Goal: Task Accomplishment & Management: Complete application form

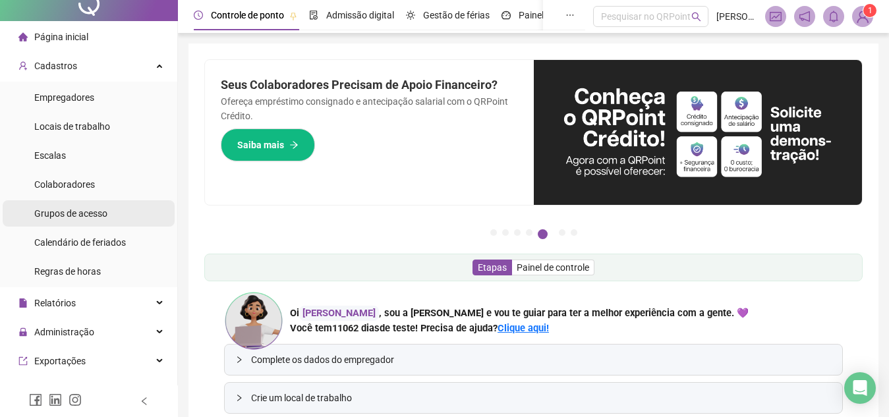
scroll to position [11, 0]
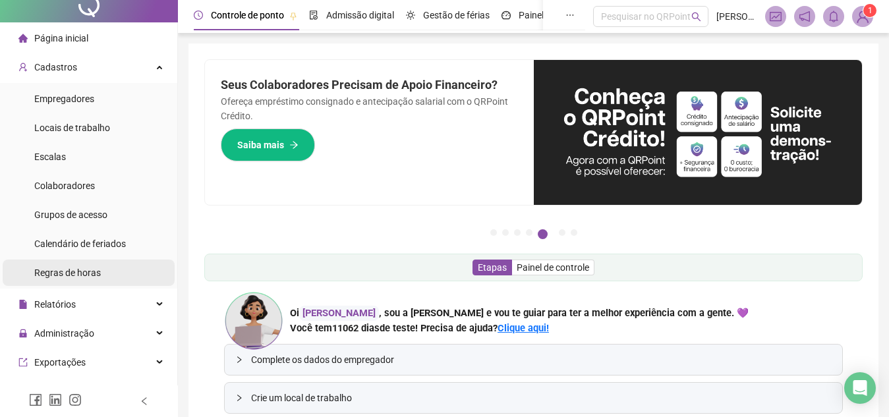
click at [84, 268] on span "Regras de horas" at bounding box center [67, 273] width 67 height 11
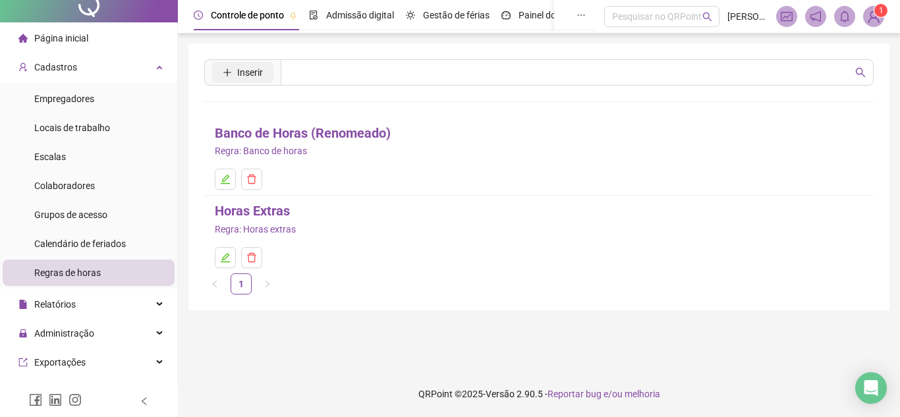
click at [241, 73] on span "Inserir" at bounding box center [250, 72] width 26 height 14
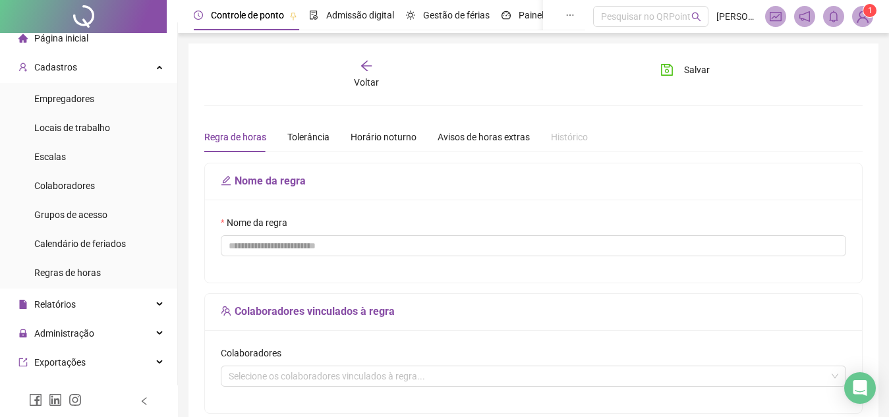
click at [362, 71] on icon "arrow-left" at bounding box center [366, 65] width 13 height 13
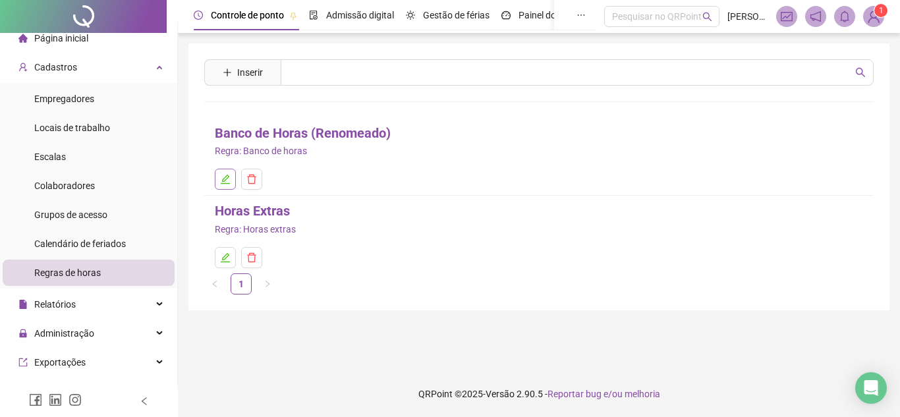
click at [226, 187] on button "button" at bounding box center [225, 179] width 21 height 21
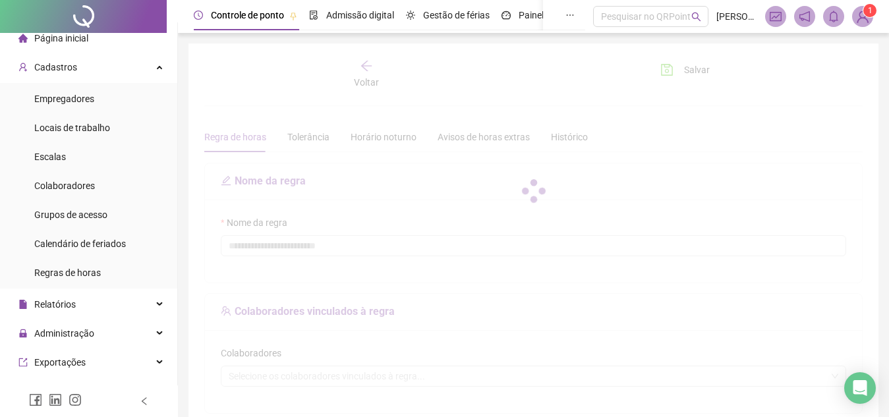
type input "**********"
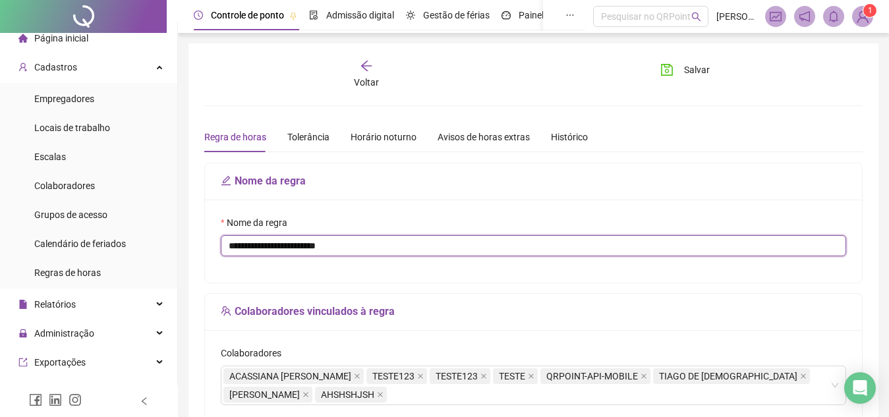
click at [392, 244] on input "**********" at bounding box center [533, 245] width 625 height 21
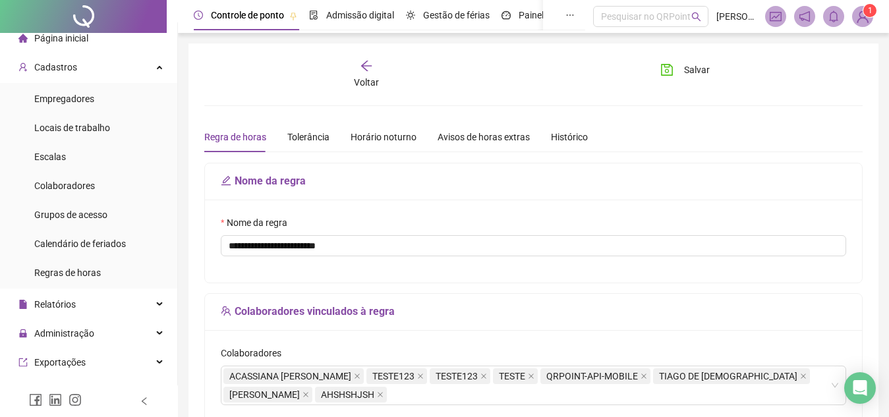
click at [444, 190] on div "Nome da regra" at bounding box center [533, 181] width 657 height 37
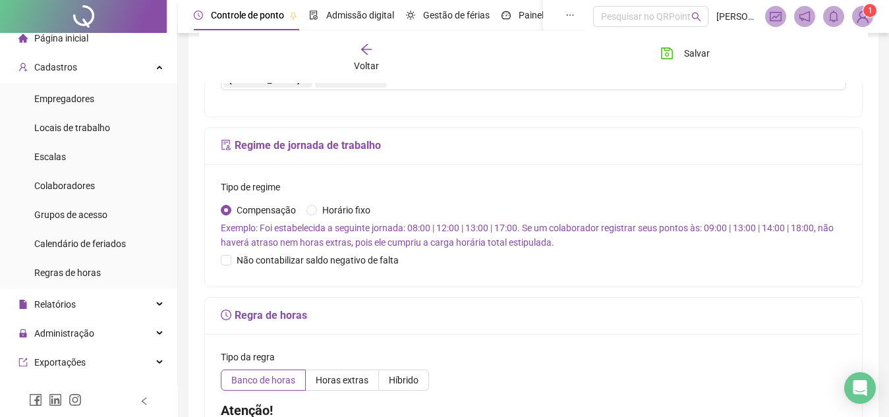
scroll to position [314, 0]
click at [330, 255] on span "Não contabilizar saldo negativo de falta" at bounding box center [317, 261] width 173 height 14
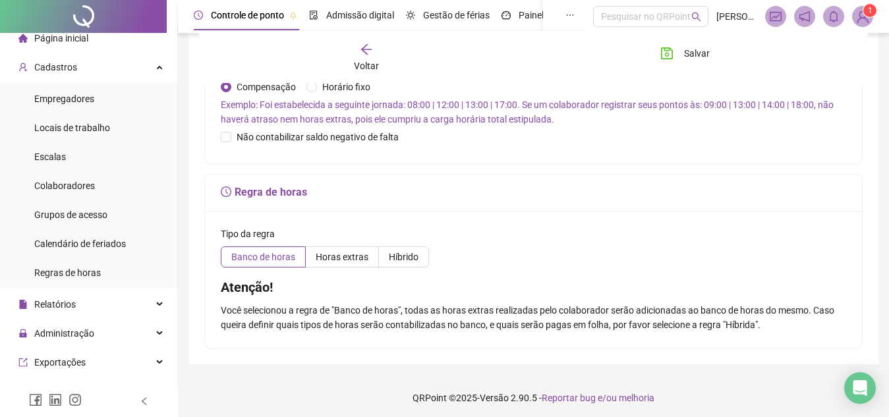
scroll to position [442, 0]
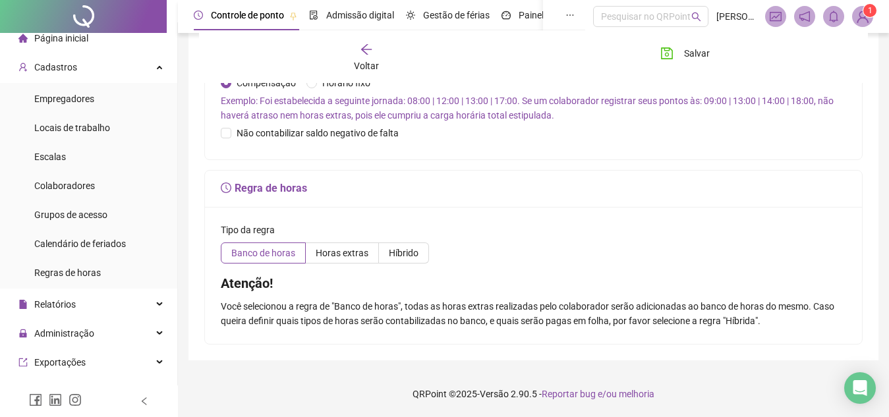
click at [329, 241] on div "Tipo da regra" at bounding box center [533, 233] width 625 height 20
click at [331, 250] on span "Horas extras" at bounding box center [342, 253] width 53 height 11
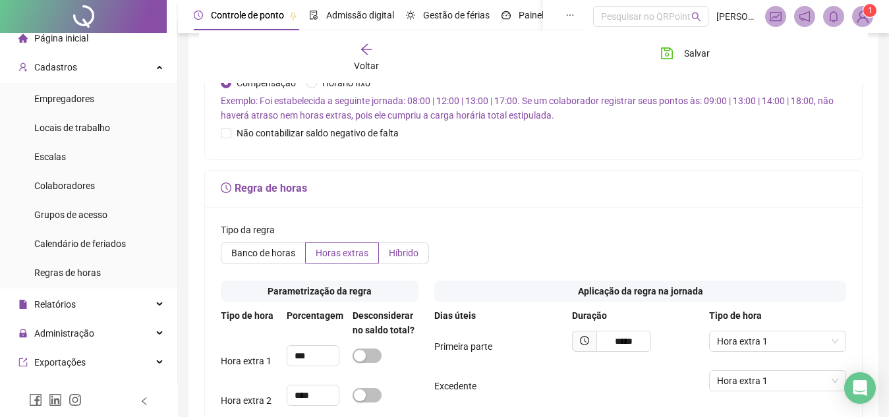
click at [390, 255] on span "Híbrido" at bounding box center [404, 253] width 30 height 11
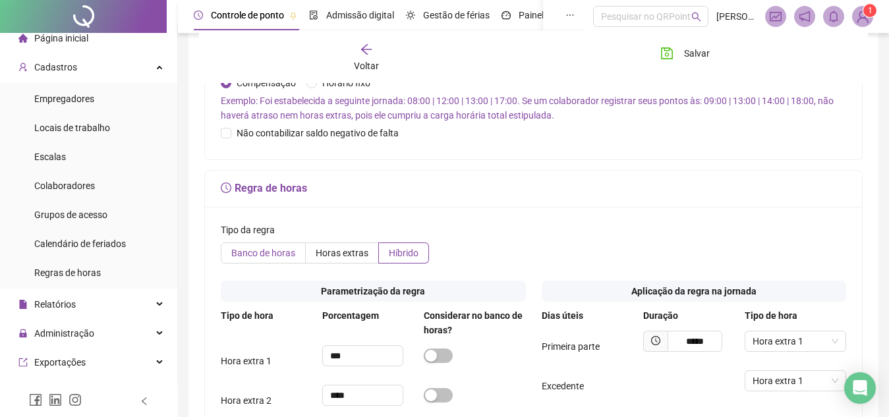
click at [244, 248] on span "Banco de horas" at bounding box center [263, 253] width 64 height 11
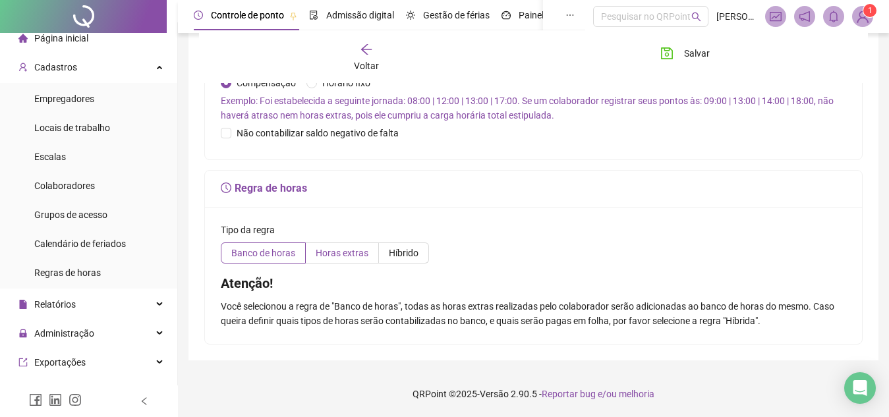
click at [328, 262] on label "Horas extras" at bounding box center [342, 253] width 73 height 21
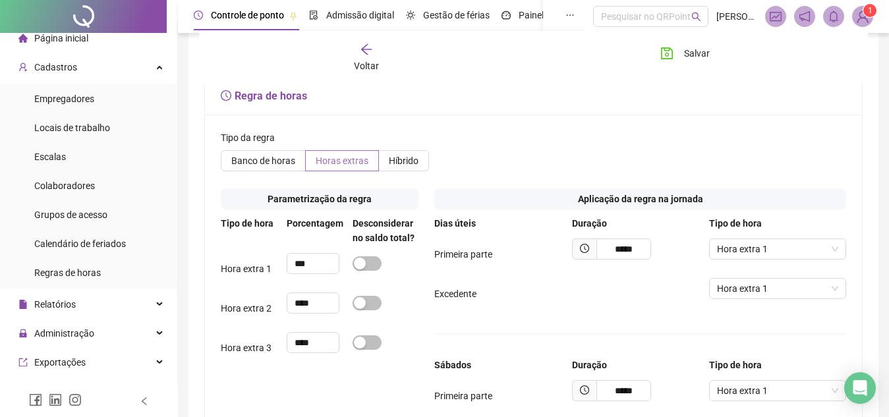
scroll to position [536, 0]
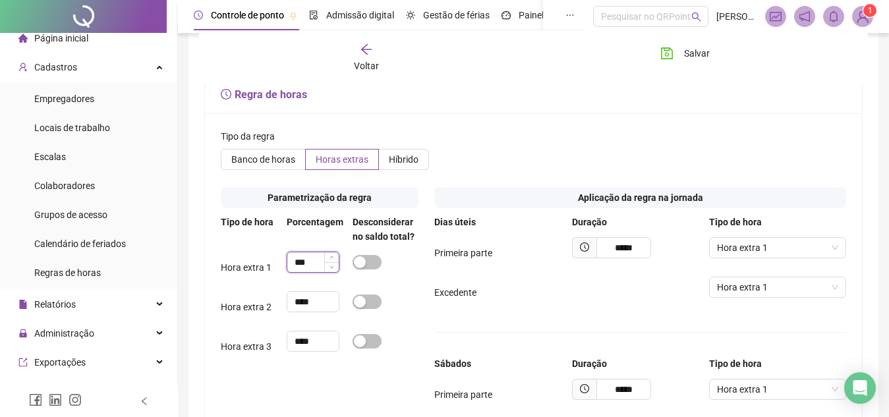
click at [315, 260] on input "***" at bounding box center [312, 262] width 51 height 20
click at [328, 257] on span "Increase Value" at bounding box center [331, 258] width 14 height 12
type input "***"
click at [331, 268] on icon "down" at bounding box center [332, 266] width 5 height 5
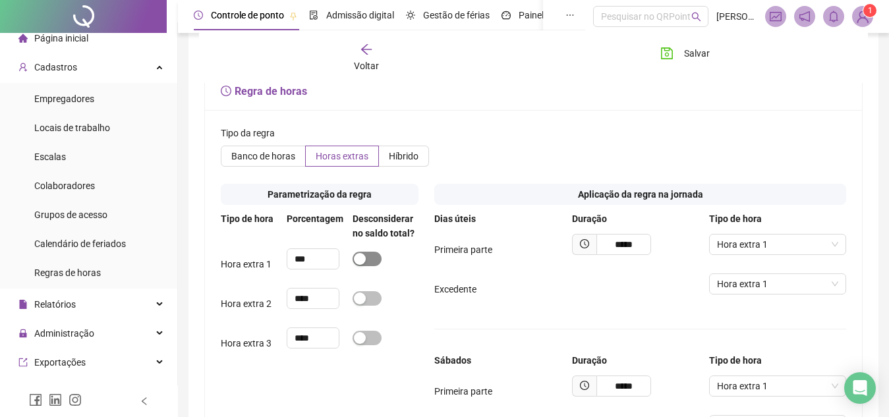
click at [357, 262] on div "button" at bounding box center [360, 259] width 12 height 12
click at [357, 262] on span "button" at bounding box center [367, 259] width 29 height 14
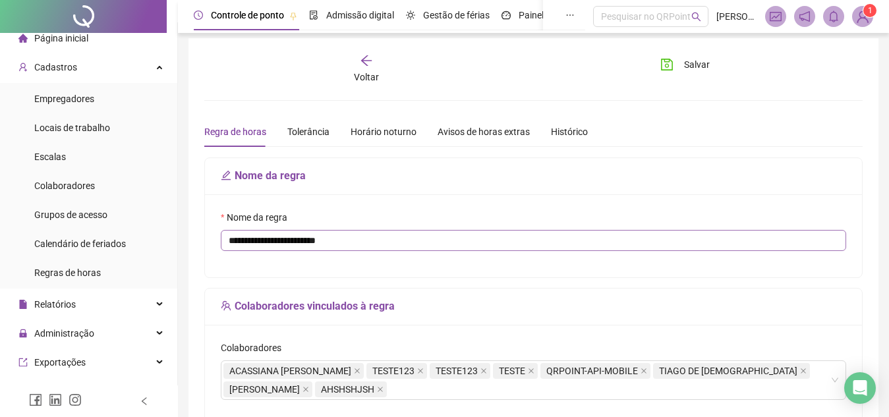
scroll to position [6, 0]
click at [359, 240] on input "**********" at bounding box center [533, 239] width 625 height 21
click at [316, 134] on div "Tolerância" at bounding box center [308, 131] width 42 height 14
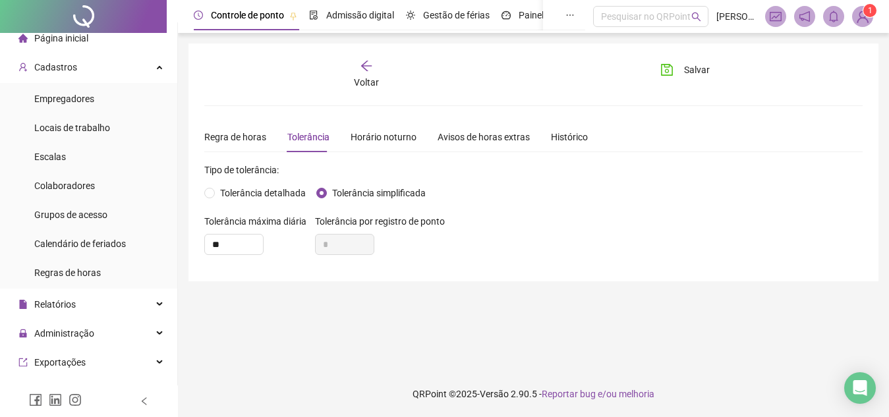
scroll to position [0, 0]
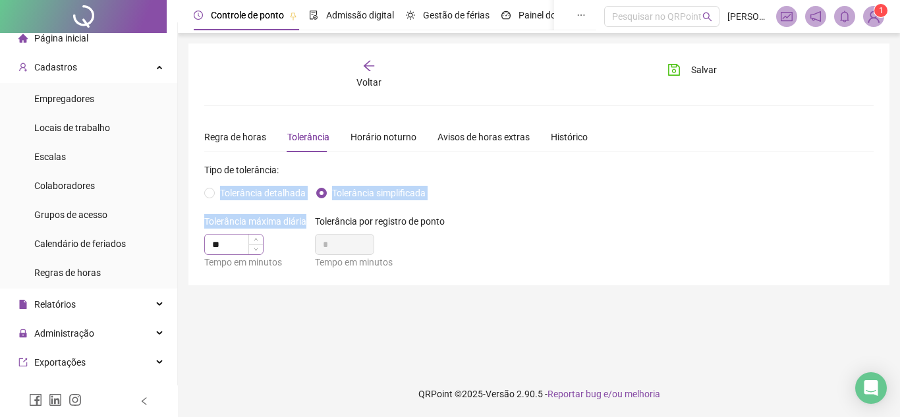
drag, startPoint x: 243, startPoint y: 183, endPoint x: 226, endPoint y: 236, distance: 55.9
click at [226, 236] on form "Tipo de tolerância: Tolerância detalhada Tolerância simplificada Tolerância máx…" at bounding box center [539, 216] width 670 height 107
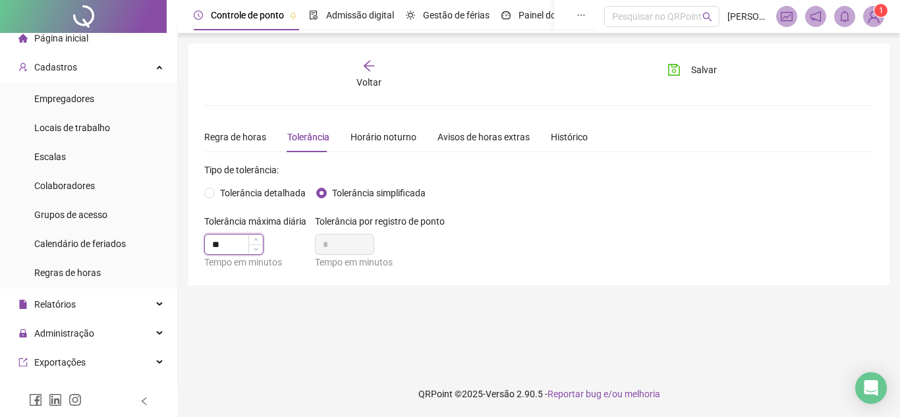
click at [226, 236] on input "**" at bounding box center [234, 245] width 58 height 20
click at [252, 237] on span "Increase Value" at bounding box center [255, 241] width 14 height 12
click at [254, 250] on icon "down" at bounding box center [256, 248] width 5 height 5
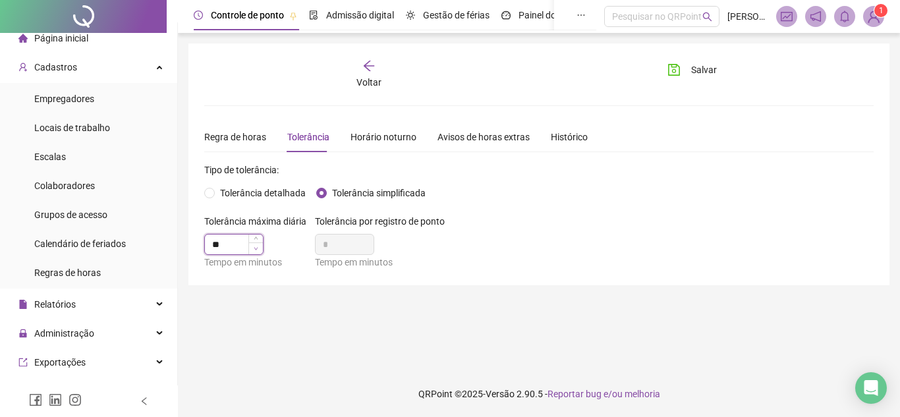
click at [254, 250] on icon "down" at bounding box center [256, 248] width 5 height 5
type input "**"
click at [254, 250] on icon "down" at bounding box center [256, 248] width 5 height 5
click at [220, 192] on span "Tolerância detalhada" at bounding box center [263, 193] width 96 height 14
click at [351, 136] on div "Horário noturno" at bounding box center [384, 137] width 66 height 14
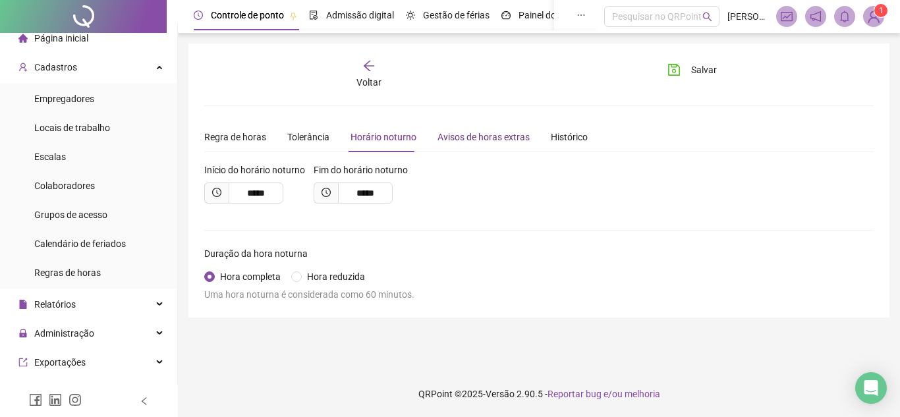
click at [474, 130] on div "Avisos de horas extras" at bounding box center [484, 137] width 92 height 14
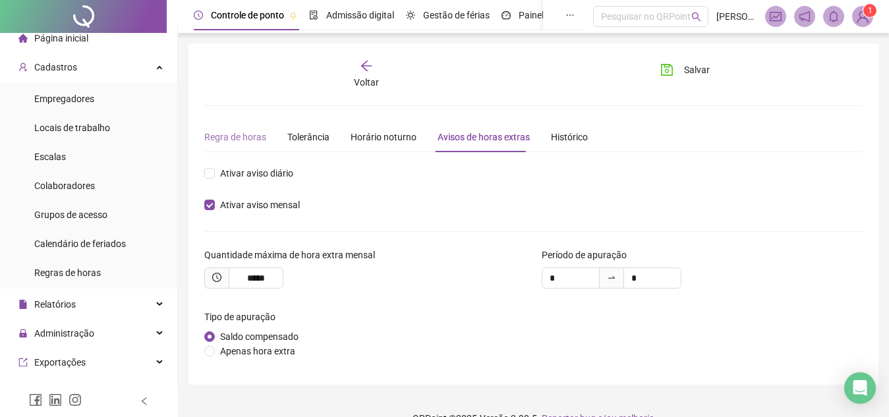
click at [234, 144] on div "Regra de horas" at bounding box center [235, 137] width 62 height 30
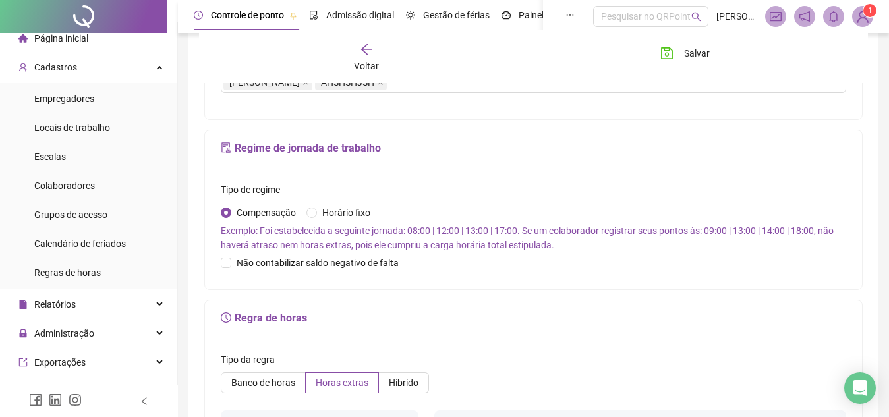
scroll to position [310, 0]
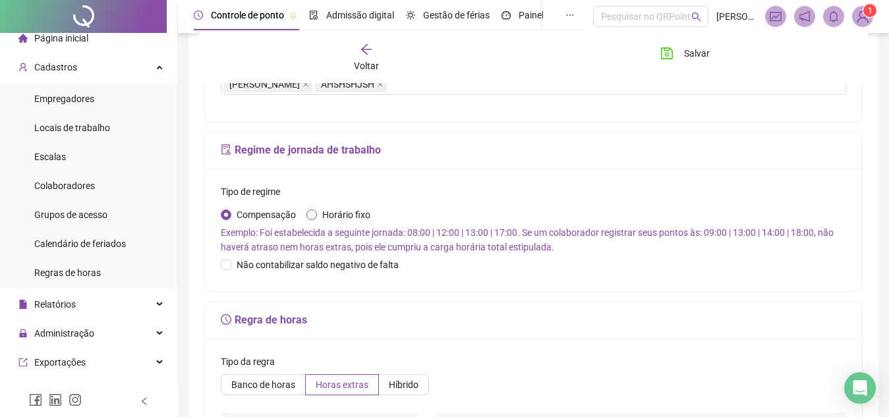
click at [318, 213] on span "Horário fixo" at bounding box center [346, 215] width 59 height 14
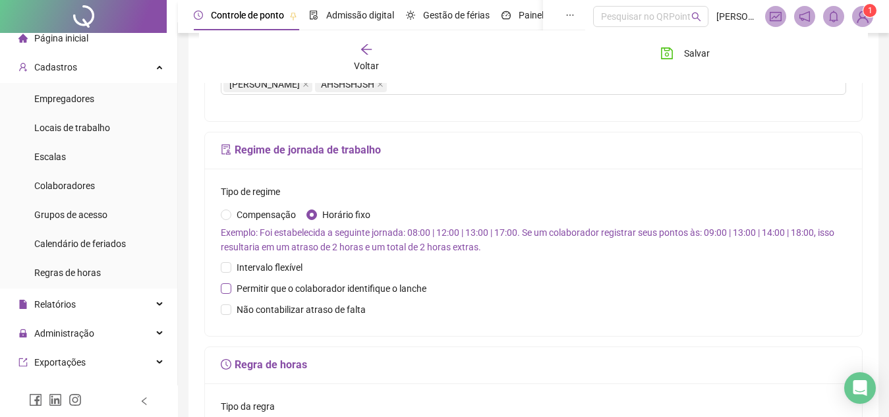
click at [258, 291] on span "Permitir que o colaborador identifique o lanche" at bounding box center [331, 288] width 200 height 14
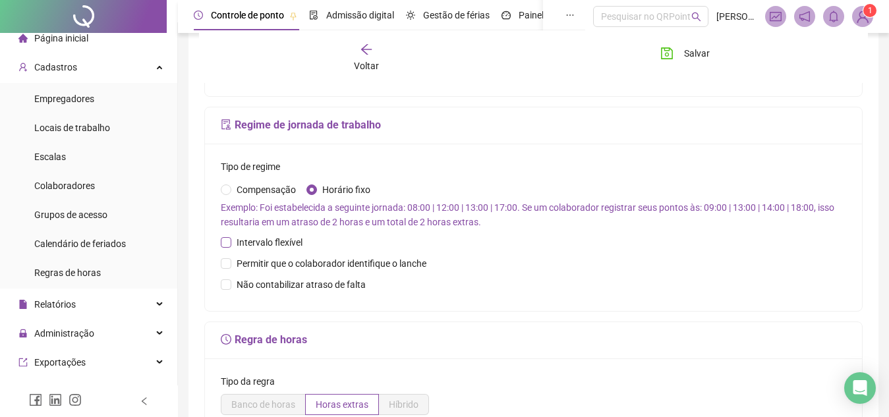
scroll to position [335, 0]
click at [241, 186] on span "Compensação" at bounding box center [266, 190] width 70 height 14
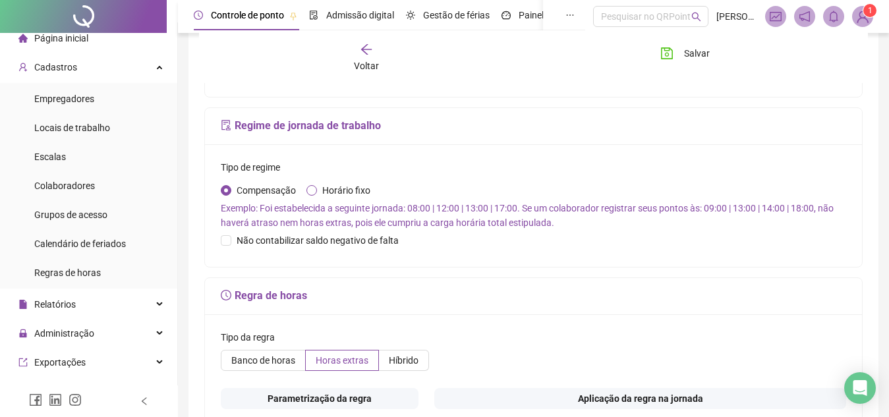
click at [317, 194] on span "Horário fixo" at bounding box center [346, 190] width 59 height 14
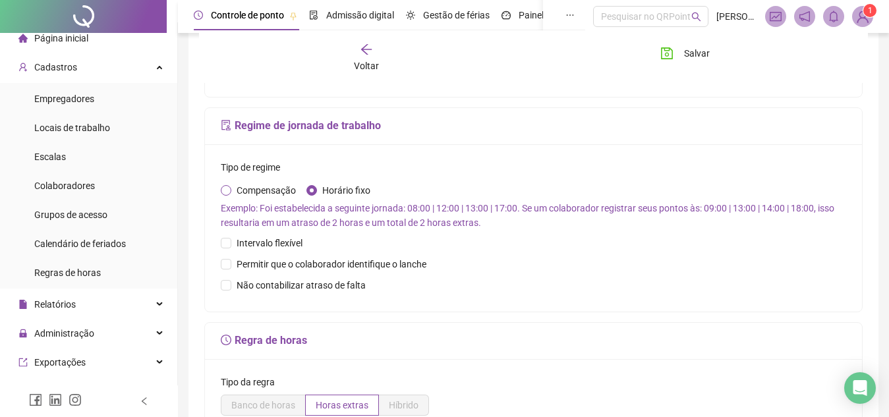
click at [262, 194] on span "Compensação" at bounding box center [266, 190] width 70 height 14
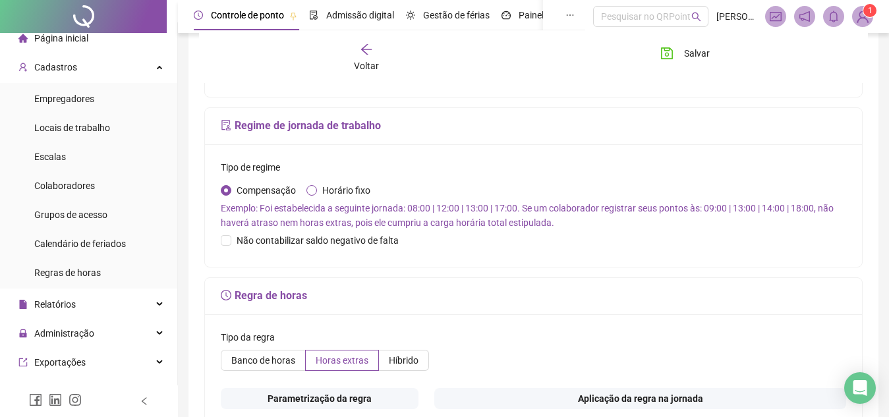
click at [319, 188] on span "Horário fixo" at bounding box center [346, 190] width 59 height 14
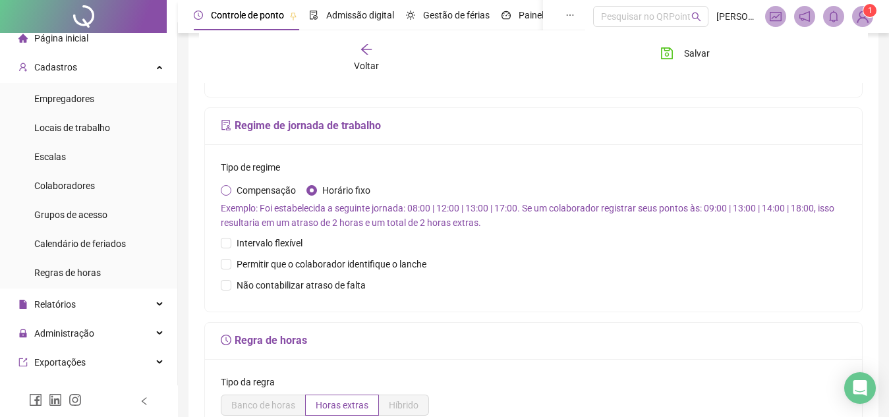
click at [277, 187] on span "Compensação" at bounding box center [266, 190] width 70 height 14
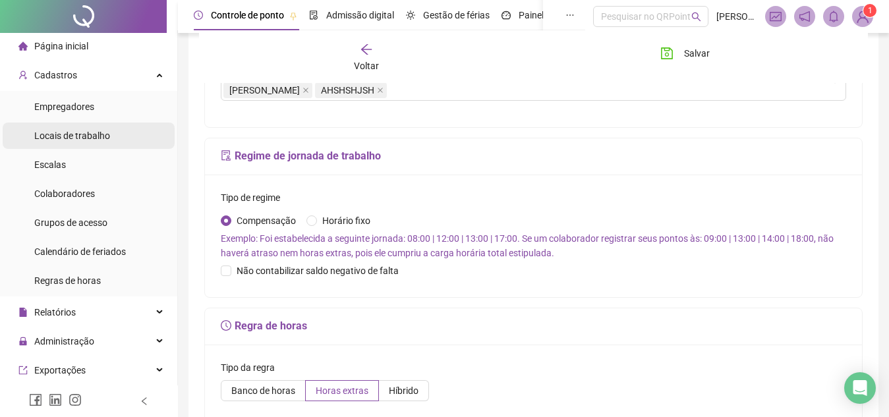
scroll to position [2, 0]
click at [331, 217] on span "Horário fixo" at bounding box center [346, 221] width 59 height 14
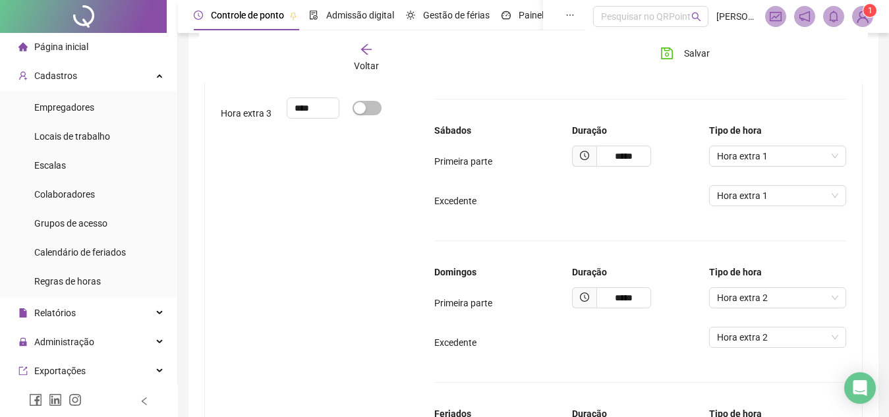
scroll to position [768, 0]
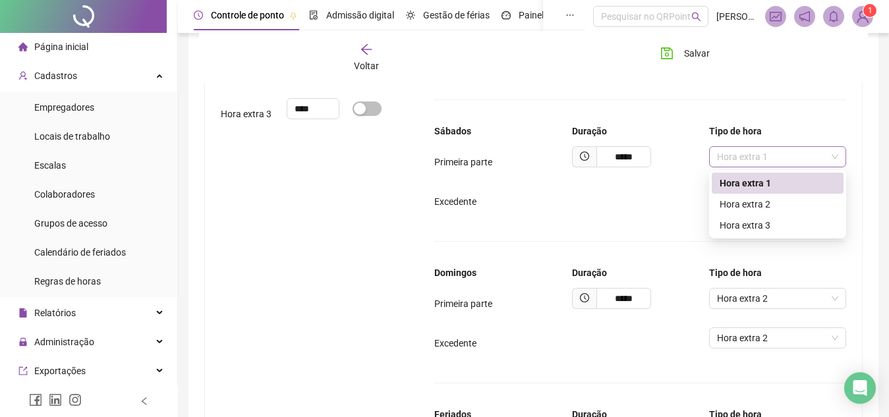
click at [726, 152] on span "Hora extra 1" at bounding box center [777, 157] width 121 height 20
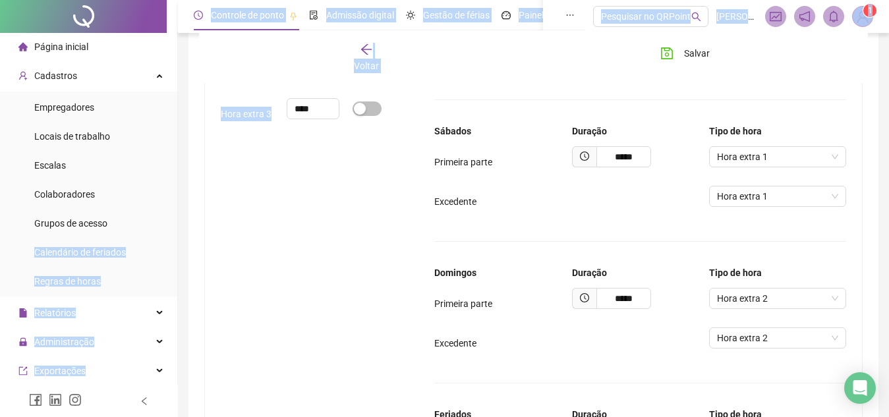
drag, startPoint x: 326, startPoint y: 202, endPoint x: 149, endPoint y: 210, distance: 176.8
click at [231, 177] on div "Parametrização da regra Tipo de hora Porcentagem Desconsiderar no saldo total? …" at bounding box center [320, 224] width 214 height 553
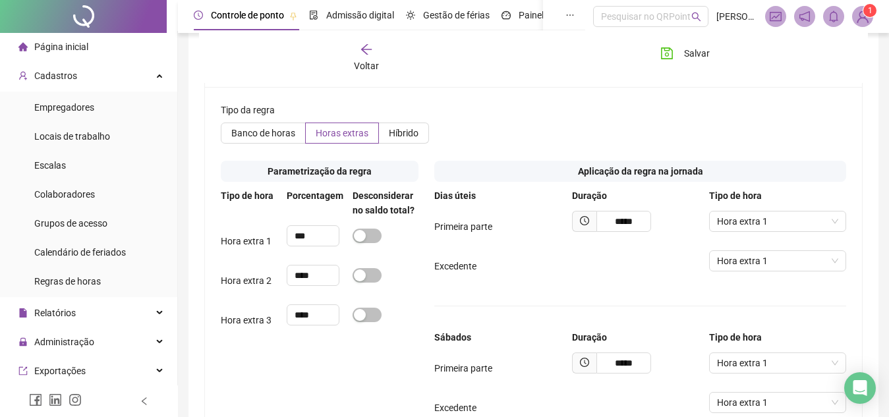
scroll to position [0, 0]
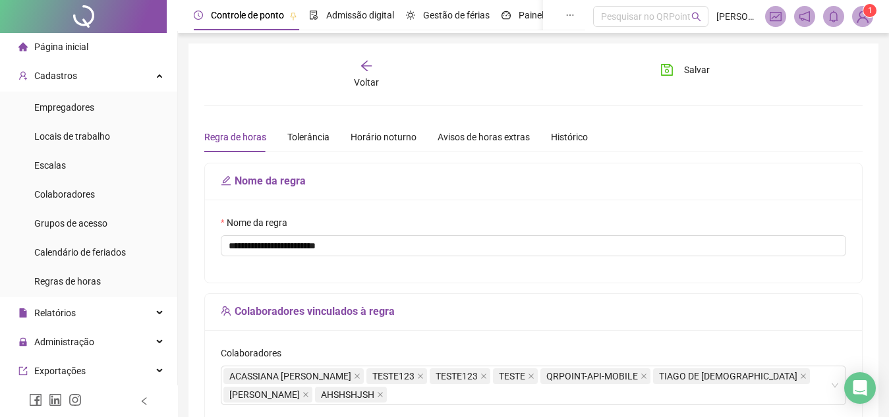
click at [285, 132] on div "Regra de horas Tolerância Horário noturno Avisos de horas extras Histórico" at bounding box center [396, 137] width 384 height 30
click at [296, 138] on div "Tolerância" at bounding box center [308, 137] width 42 height 14
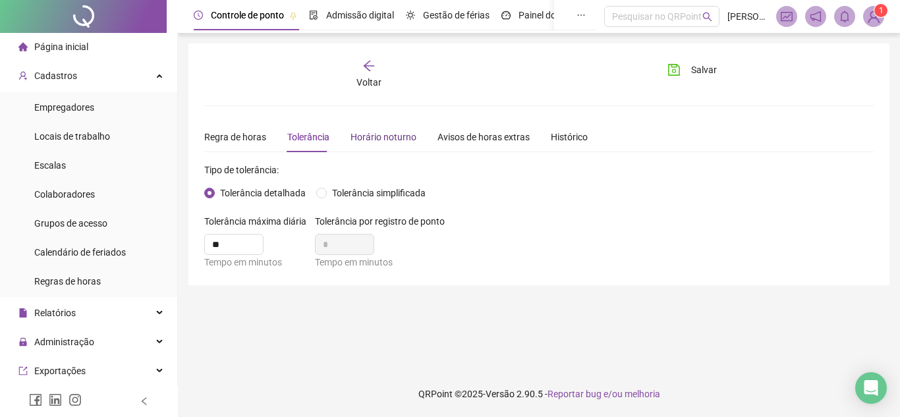
click at [384, 134] on div "Horário noturno" at bounding box center [384, 137] width 66 height 14
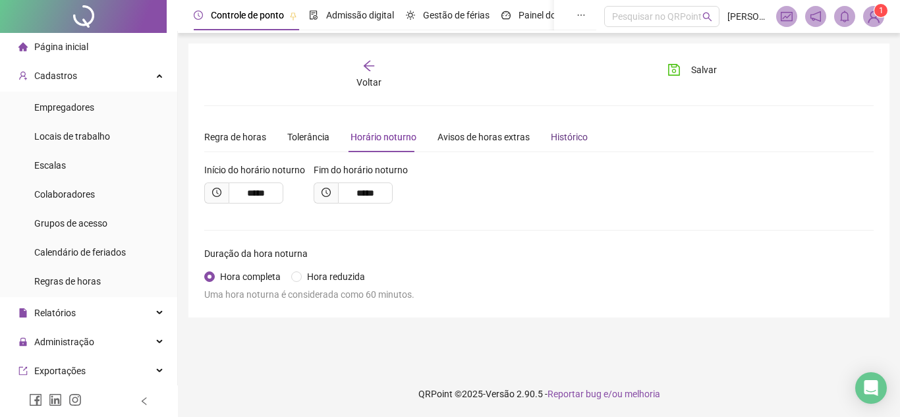
click at [565, 130] on div "Histórico" at bounding box center [569, 137] width 37 height 14
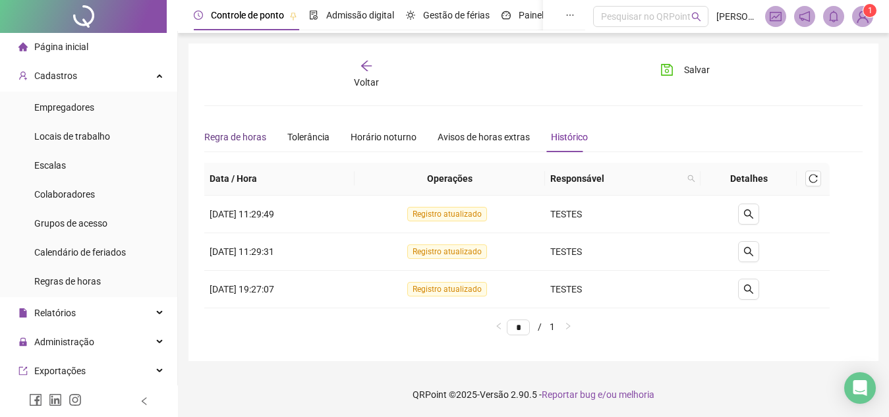
click at [240, 141] on div "Regra de horas" at bounding box center [235, 137] width 62 height 14
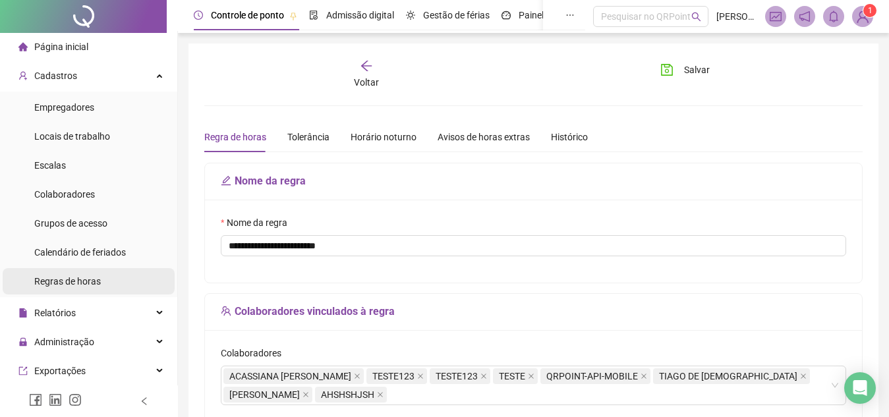
click at [106, 291] on li "Regras de horas" at bounding box center [89, 281] width 172 height 26
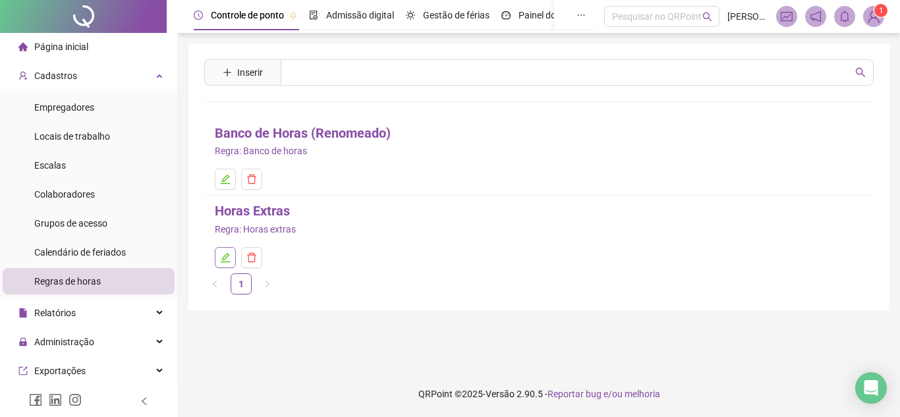
click at [224, 258] on icon "edit" at bounding box center [225, 257] width 11 height 11
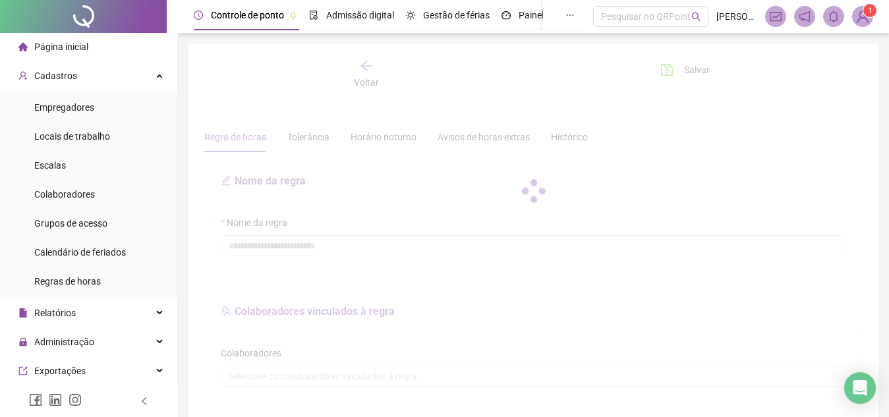
type input "**********"
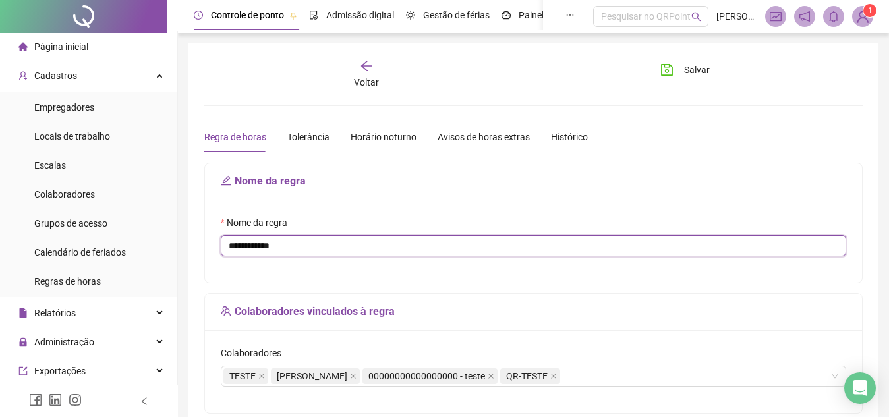
click at [262, 255] on input "**********" at bounding box center [533, 245] width 625 height 21
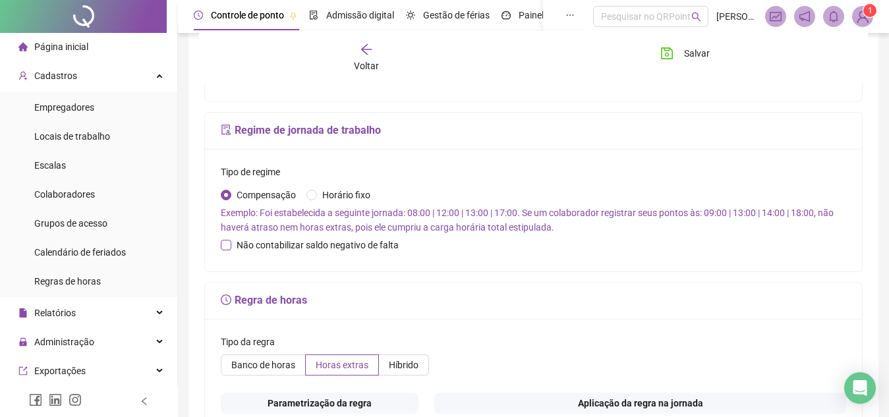
scroll to position [310, 0]
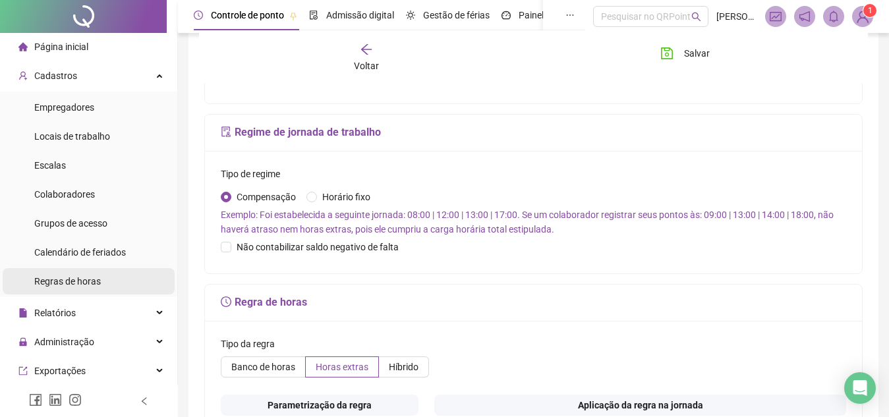
click at [140, 270] on li "Regras de horas" at bounding box center [89, 281] width 172 height 26
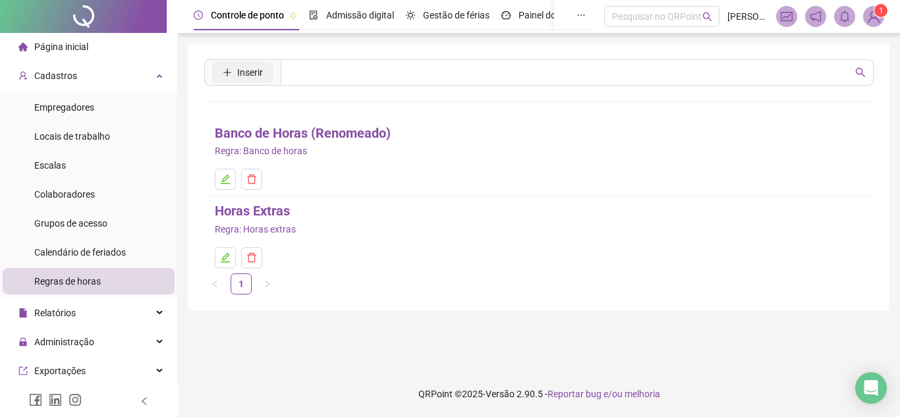
click at [229, 71] on icon "plus" at bounding box center [227, 72] width 9 height 9
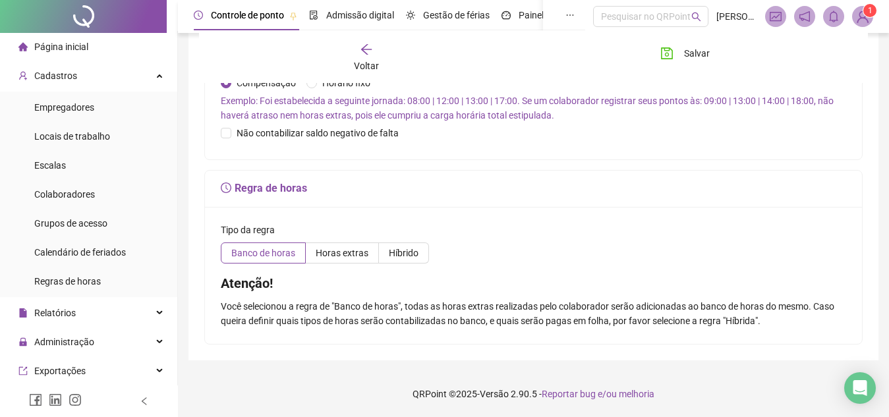
scroll to position [423, 0]
click at [326, 252] on span "Horas extras" at bounding box center [342, 253] width 53 height 11
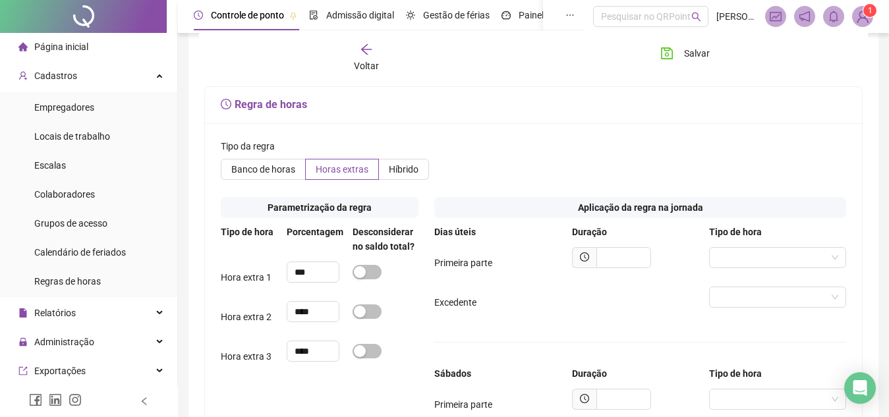
scroll to position [508, 0]
click at [608, 266] on input "text" at bounding box center [623, 256] width 55 height 21
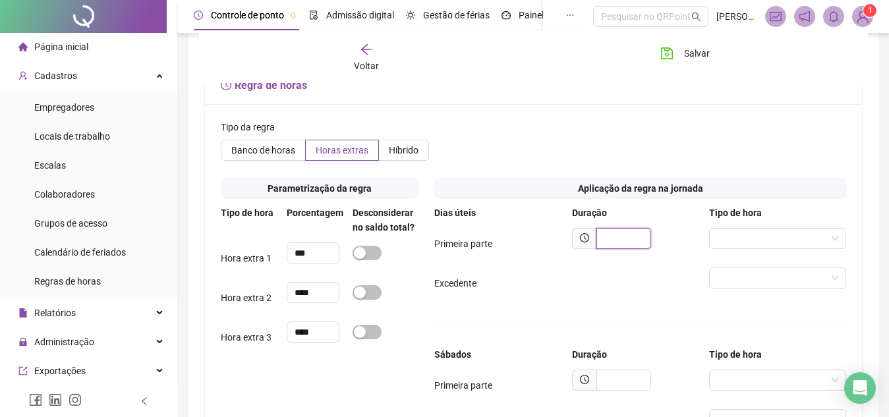
scroll to position [527, 0]
click at [534, 278] on div "Excedente" at bounding box center [502, 282] width 137 height 14
click at [395, 154] on span "Híbrido" at bounding box center [404, 149] width 30 height 11
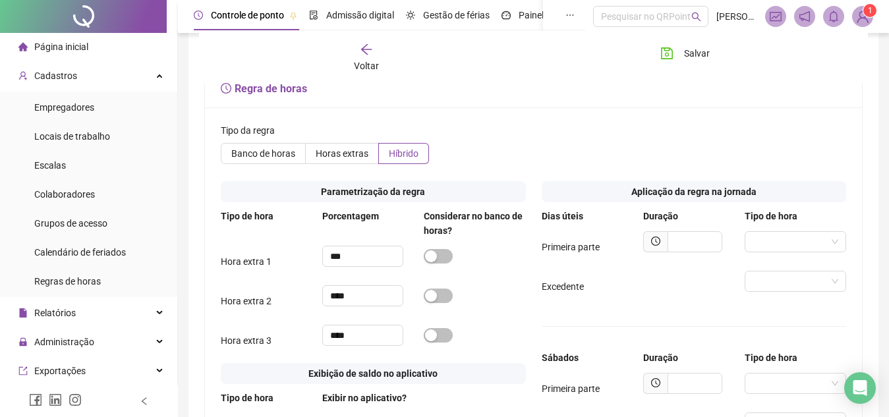
scroll to position [524, 0]
click at [720, 252] on div at bounding box center [693, 247] width 101 height 32
click at [778, 248] on input "search" at bounding box center [790, 241] width 74 height 20
click at [623, 277] on div "Excedente" at bounding box center [694, 286] width 305 height 32
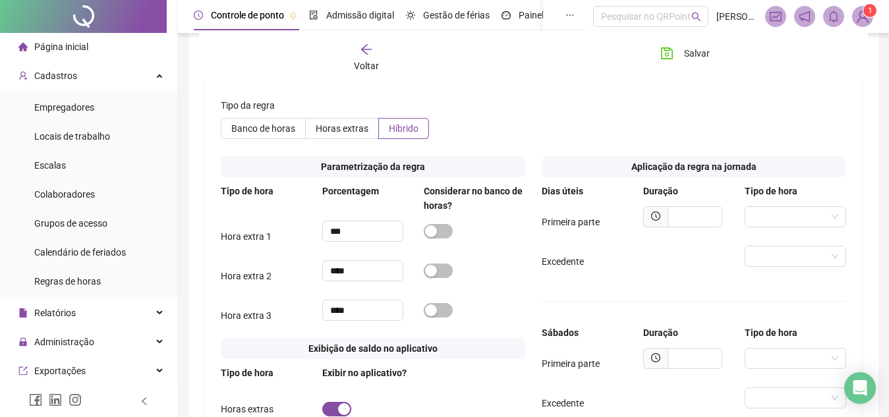
scroll to position [533, 0]
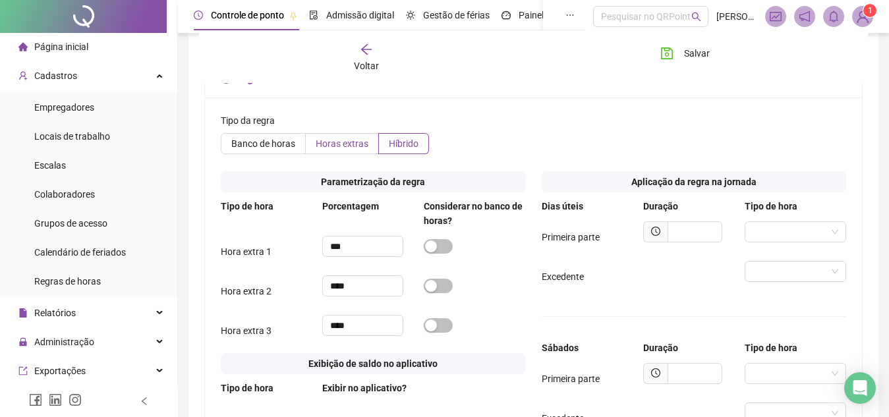
click at [340, 140] on span "Horas extras" at bounding box center [342, 143] width 53 height 11
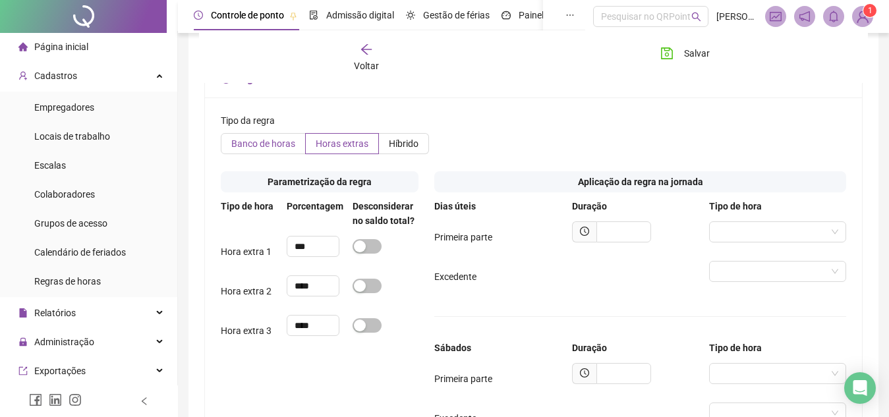
click at [287, 147] on span "Banco de horas" at bounding box center [263, 143] width 64 height 11
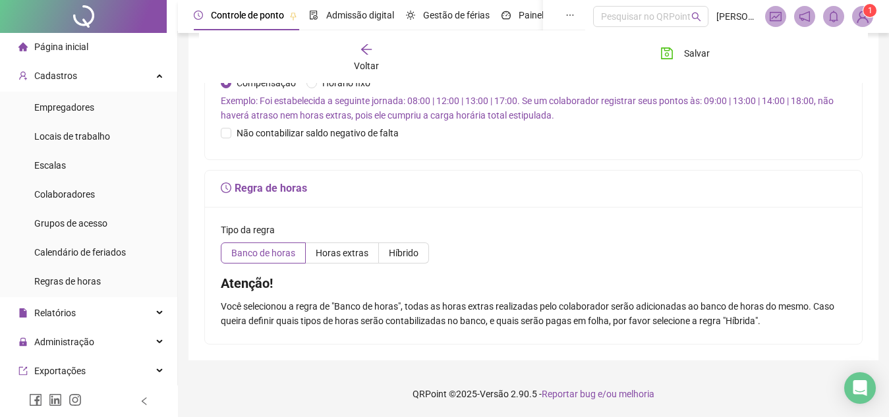
scroll to position [424, 0]
